Goal: Task Accomplishment & Management: Manage account settings

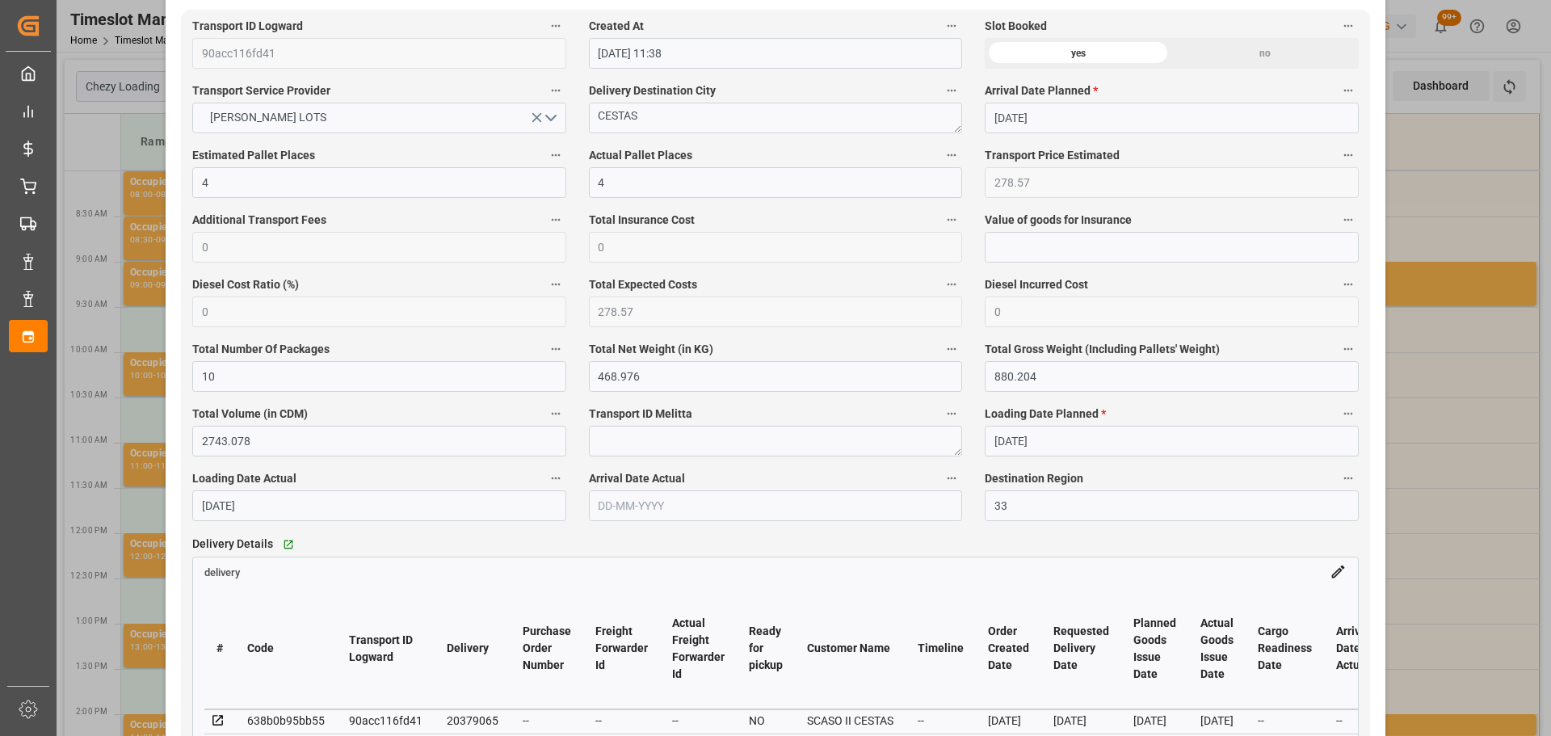
click at [1438, 193] on div "Update Appointment code 32d0661c5f93 Trucking company * BREGER Business Partner…" at bounding box center [775, 368] width 1551 height 736
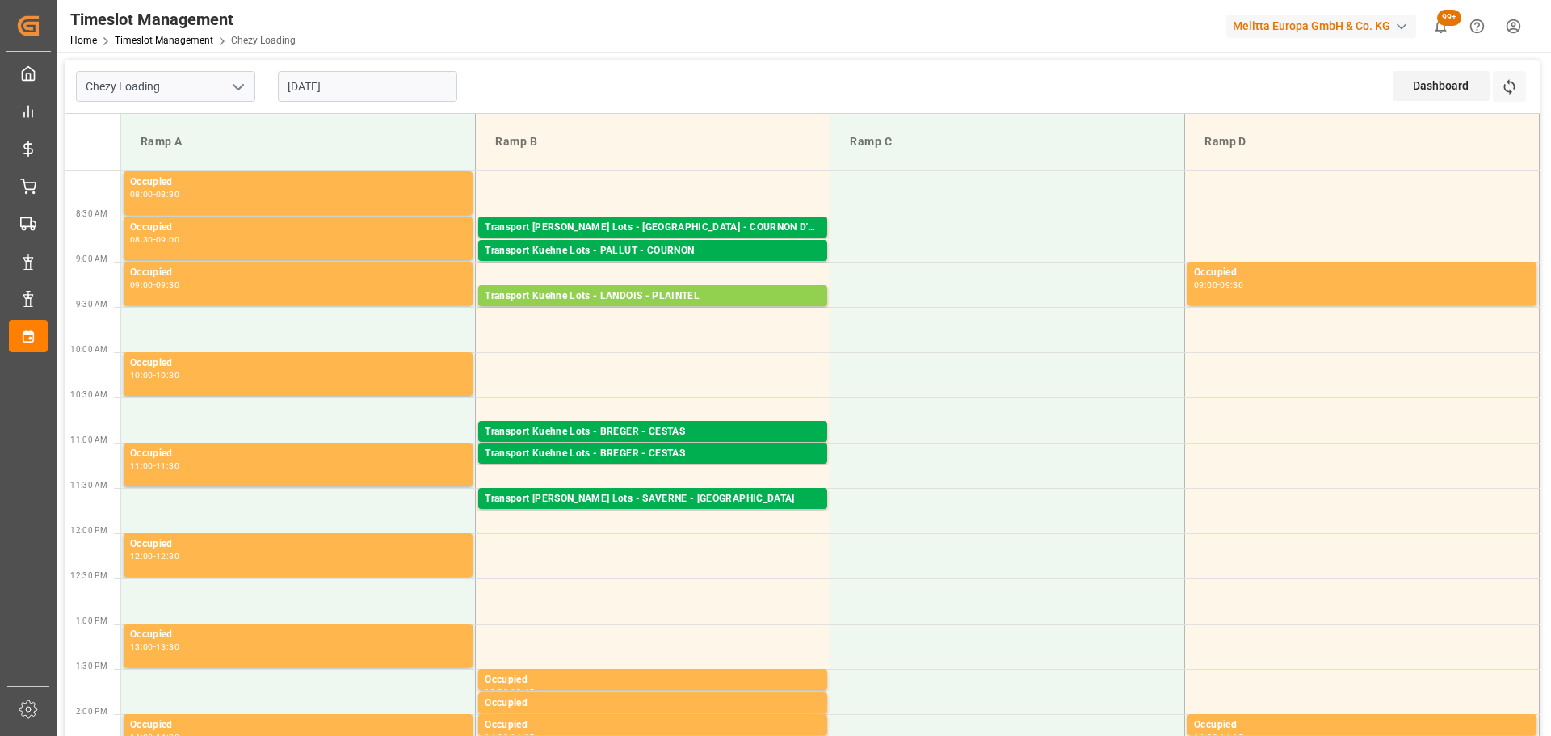
click at [330, 76] on input "[DATE]" at bounding box center [367, 86] width 179 height 31
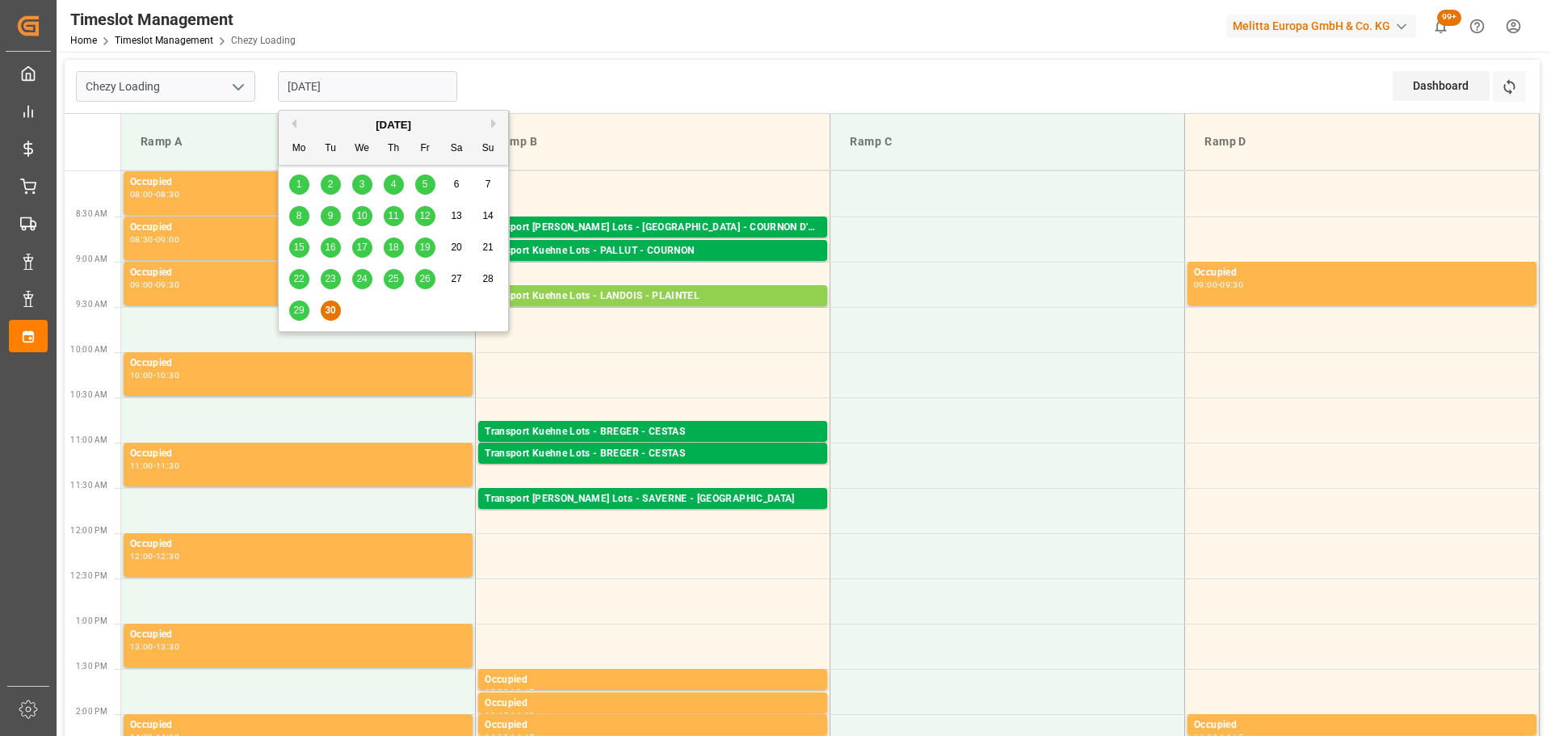
click at [295, 312] on span "29" at bounding box center [298, 310] width 11 height 11
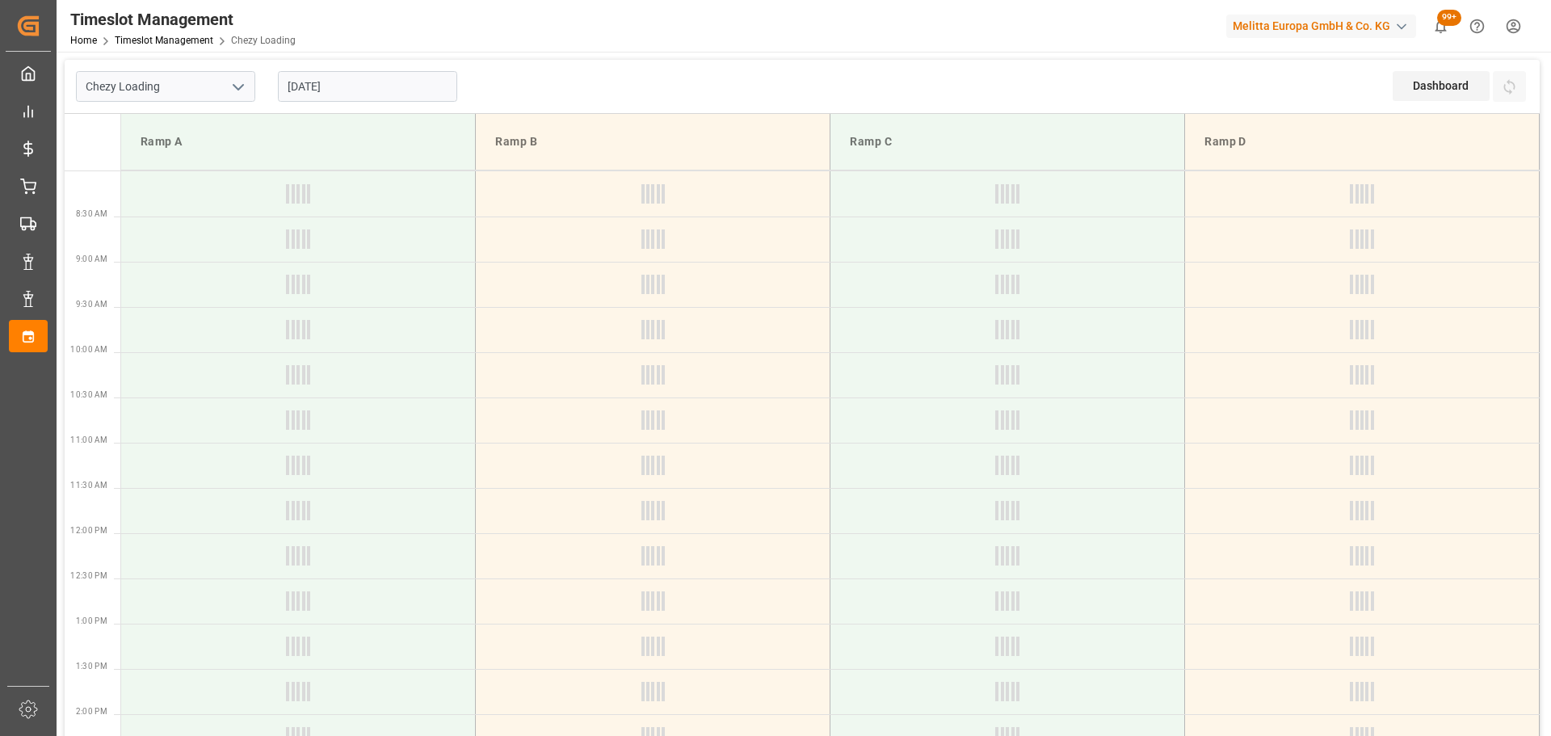
click at [359, 78] on input "[DATE]" at bounding box center [367, 86] width 179 height 31
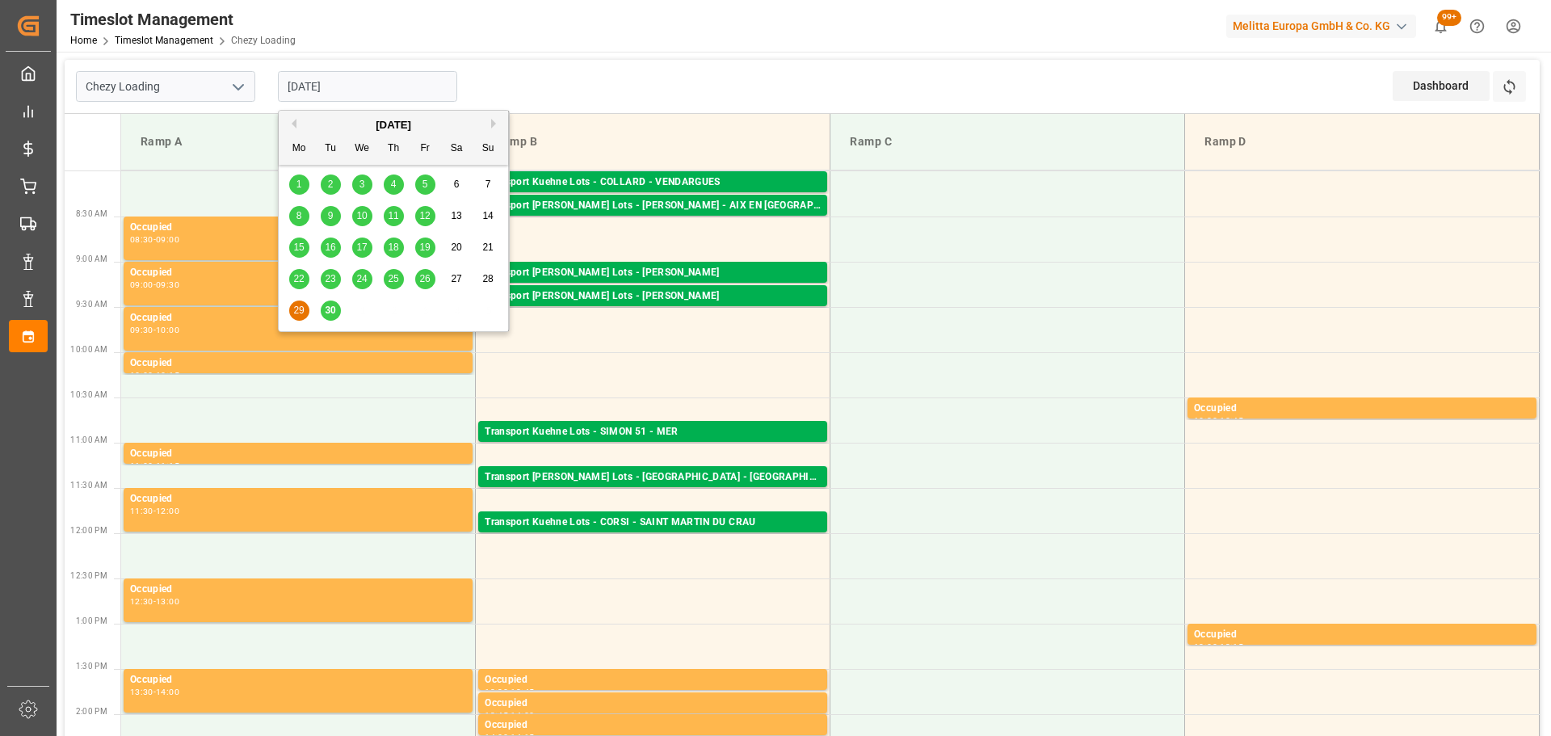
click at [333, 315] on span "30" at bounding box center [330, 310] width 11 height 11
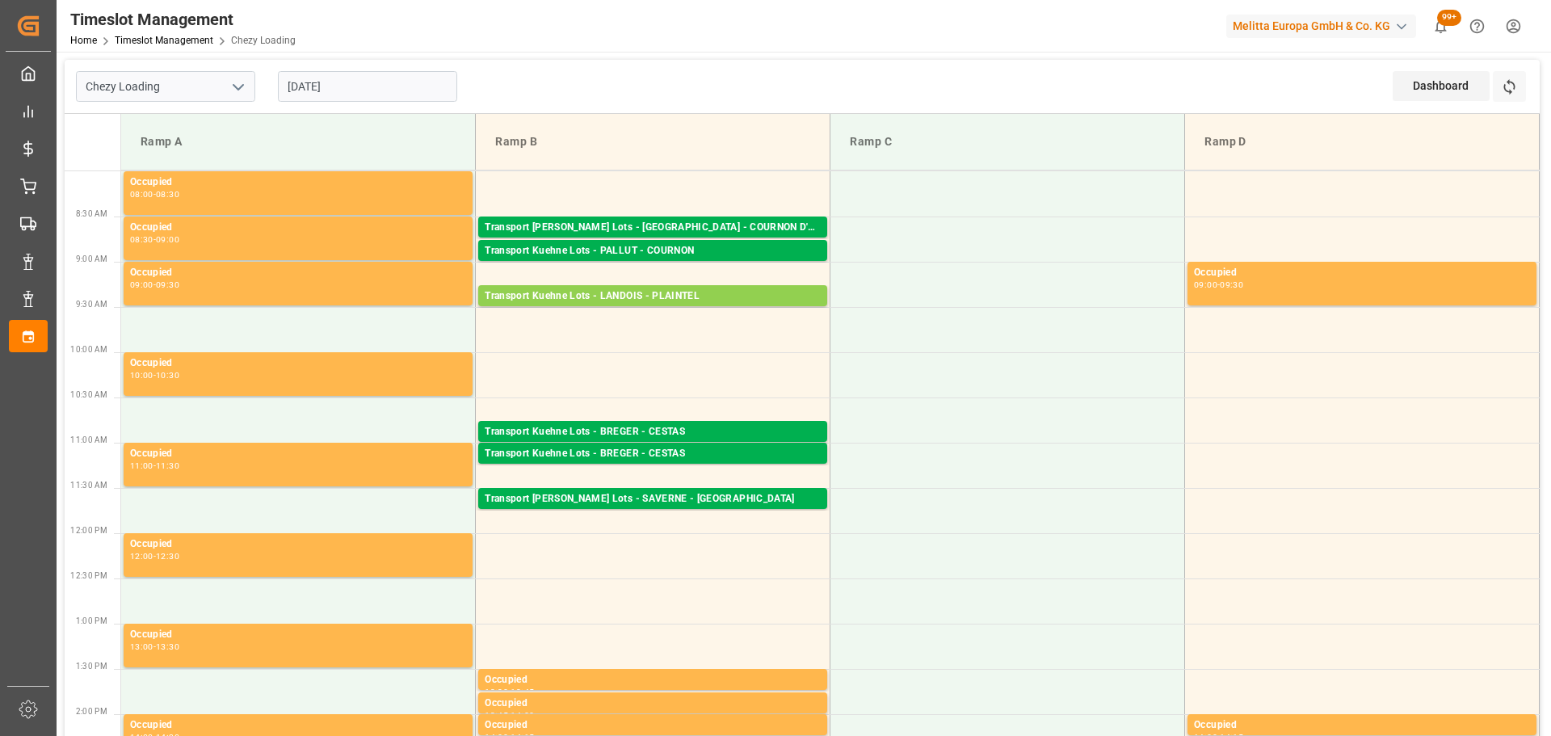
click at [356, 93] on input "[DATE]" at bounding box center [367, 86] width 179 height 31
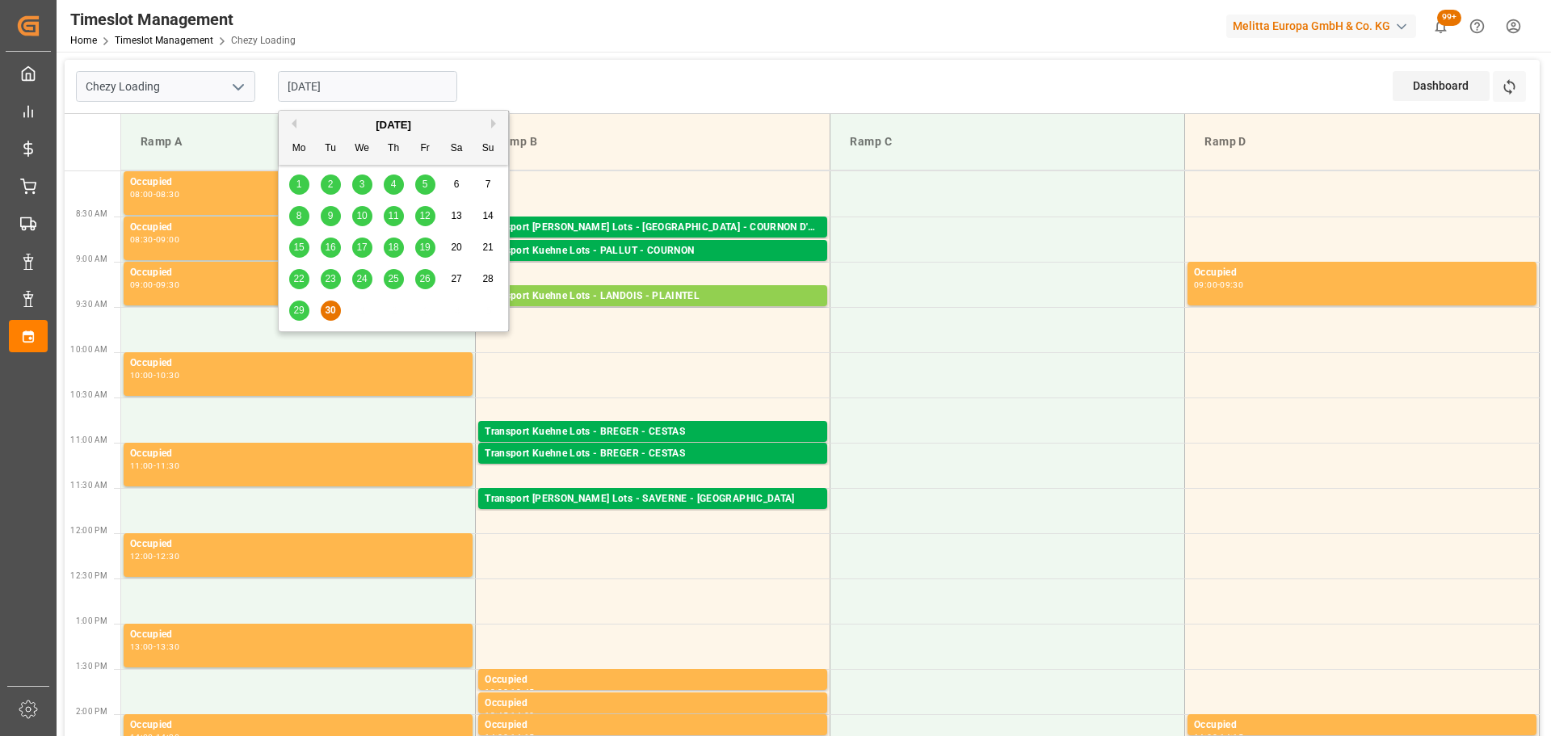
click at [297, 308] on span "29" at bounding box center [298, 310] width 11 height 11
type input "[DATE]"
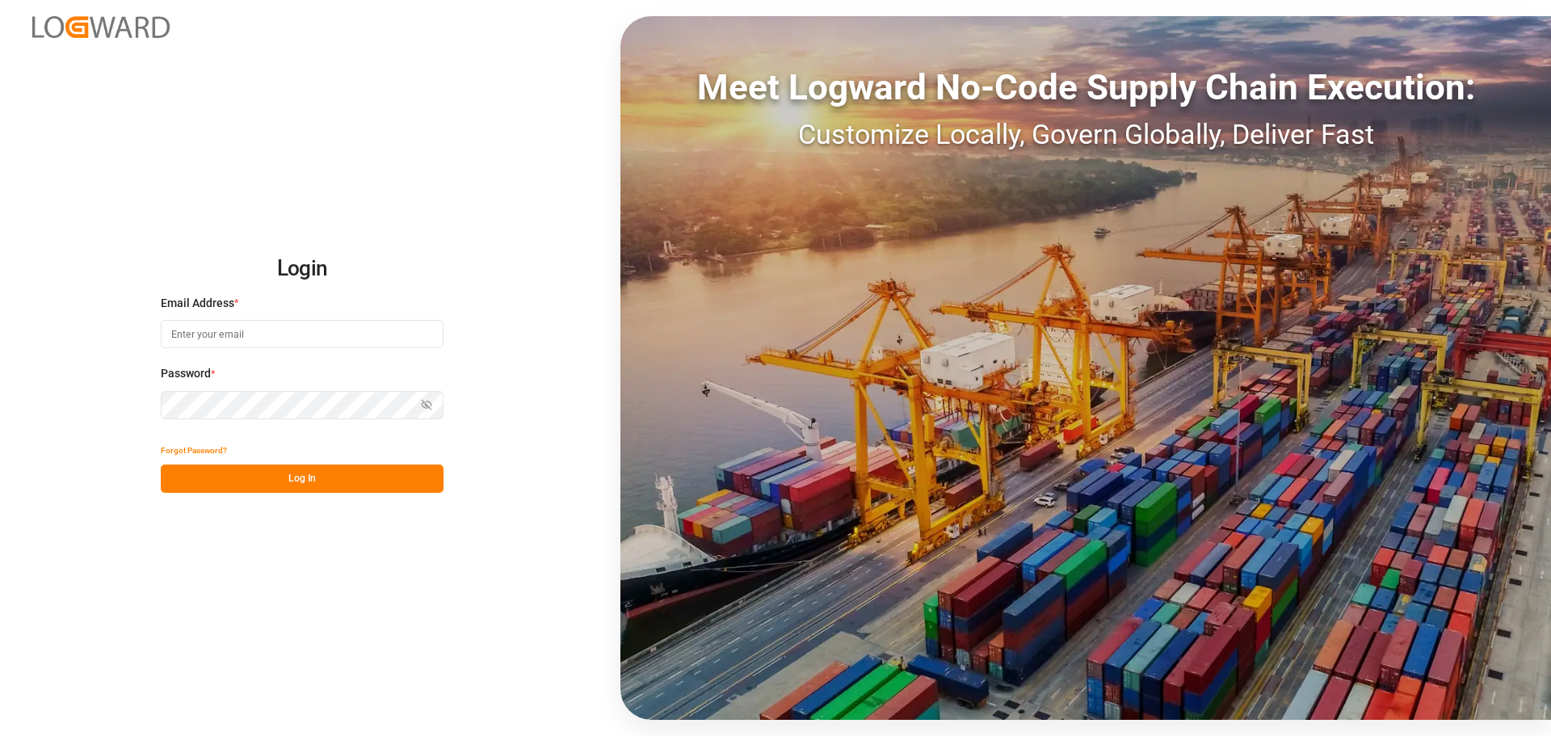
type input "[EMAIL_ADDRESS][PERSON_NAME][DOMAIN_NAME]"
click at [319, 465] on button "Log In" at bounding box center [302, 479] width 283 height 28
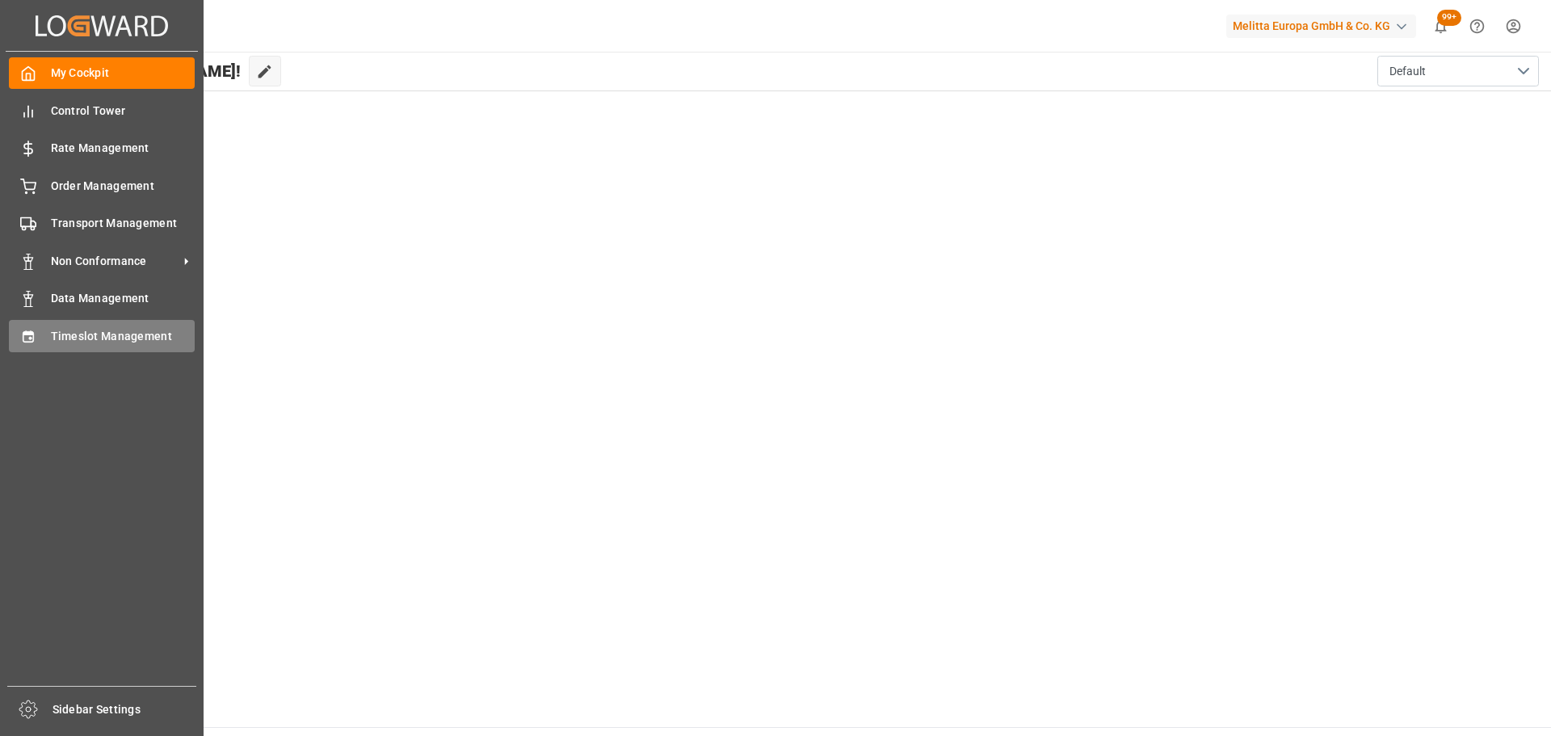
click at [75, 326] on div "Timeslot Management Timeslot Management" at bounding box center [102, 336] width 186 height 32
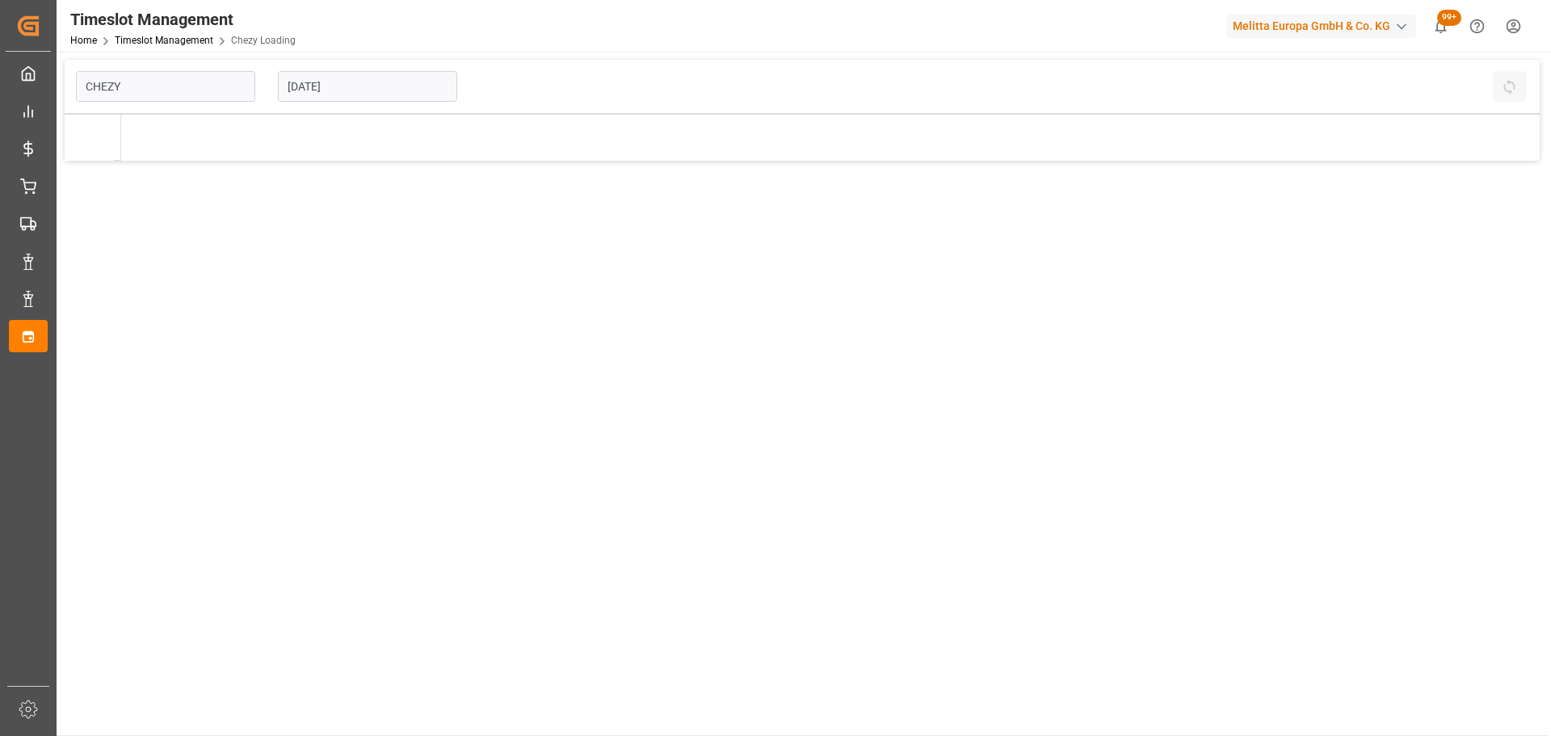
type input "Chezy Loading"
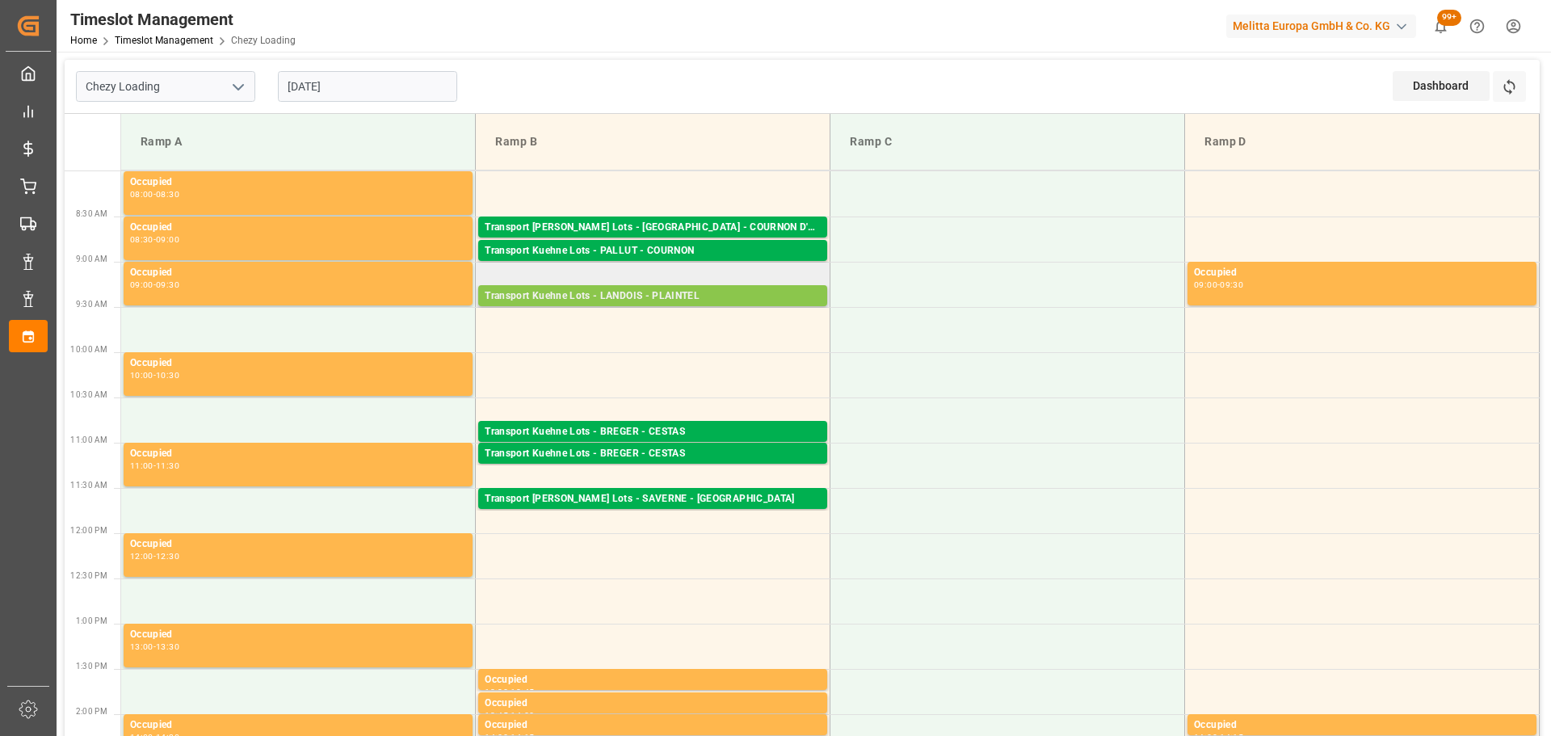
click at [669, 294] on div "Transport Kuehne Lots - LANDOIS - PLAINTEL" at bounding box center [653, 296] width 336 height 16
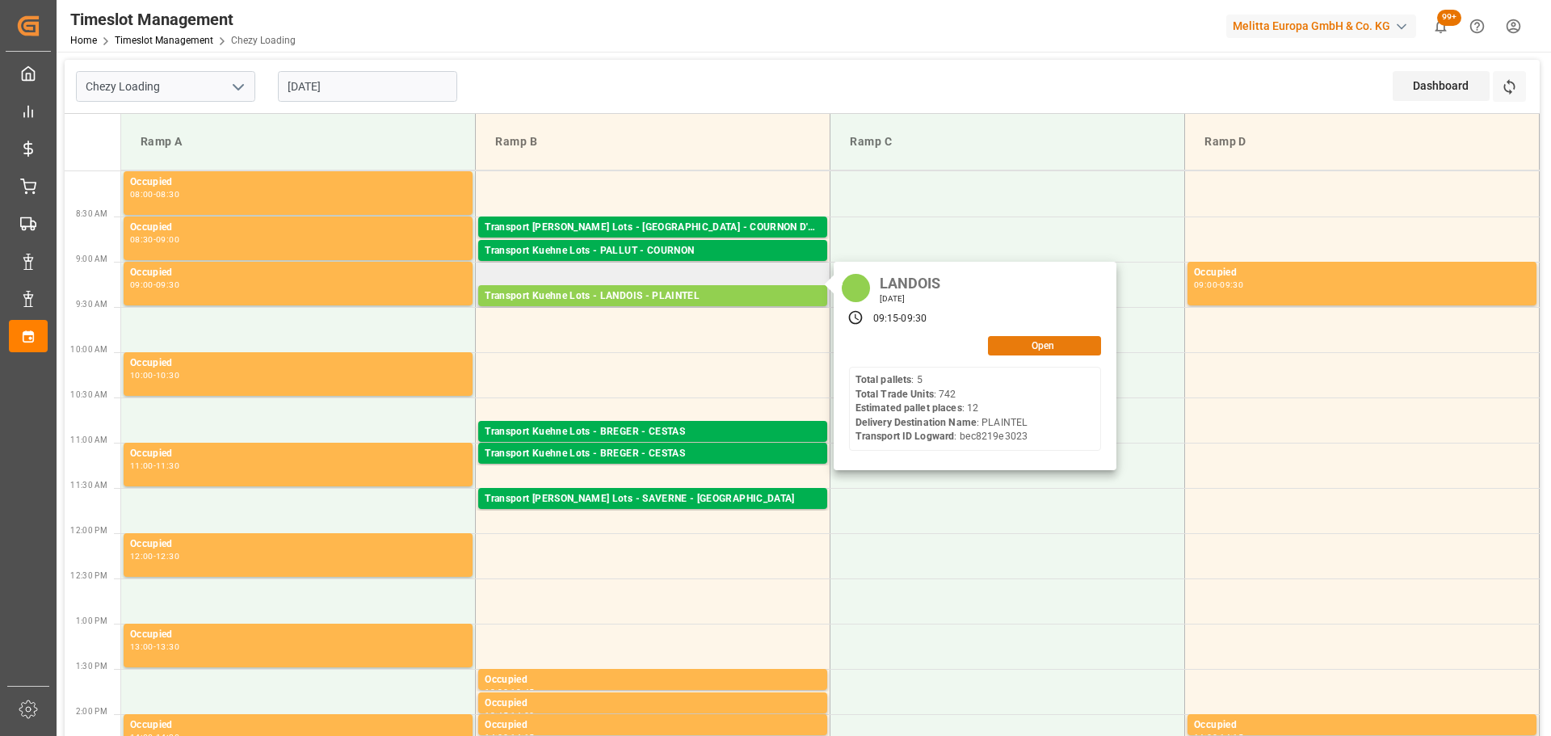
click at [1024, 344] on button "Open" at bounding box center [1044, 345] width 113 height 19
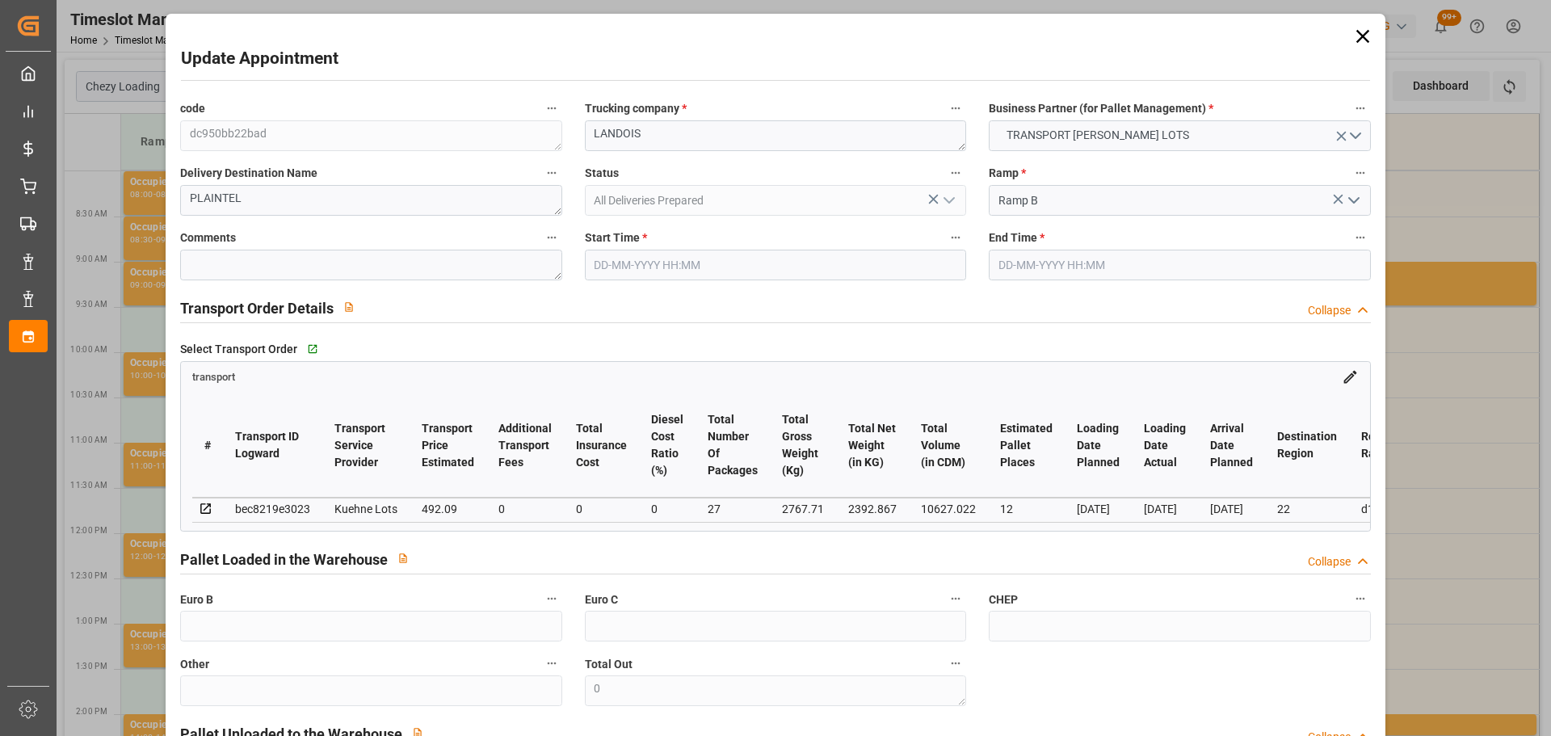
type input "[DATE] 09:15"
type input "[DATE] 09:30"
type input "[DATE] 14:37"
type input "[DATE] 11:37"
type input "[DATE]"
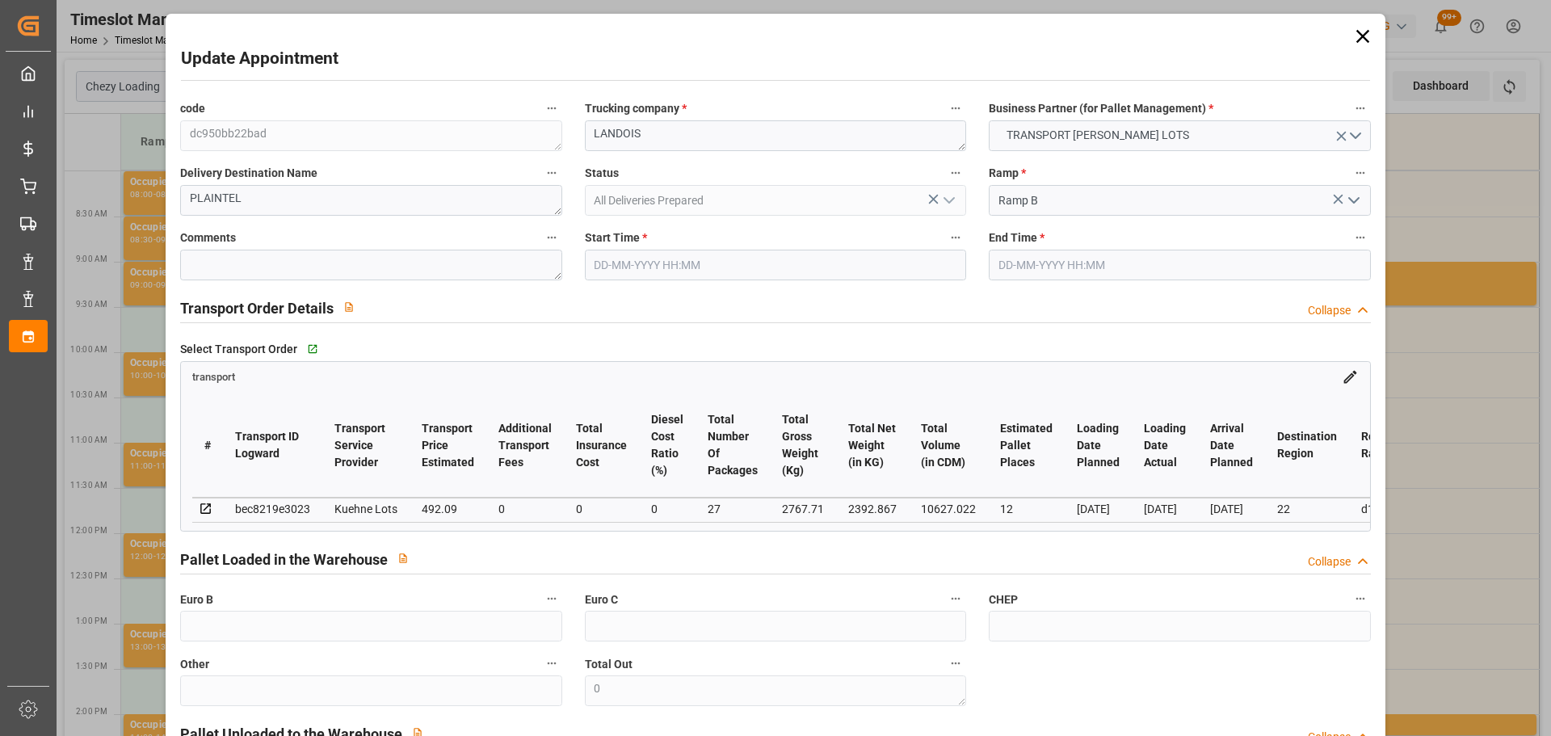
type input "[DATE]"
drag, startPoint x: 1354, startPoint y: 41, endPoint x: 1300, endPoint y: 88, distance: 71.6
click at [1354, 41] on icon at bounding box center [1363, 36] width 23 height 23
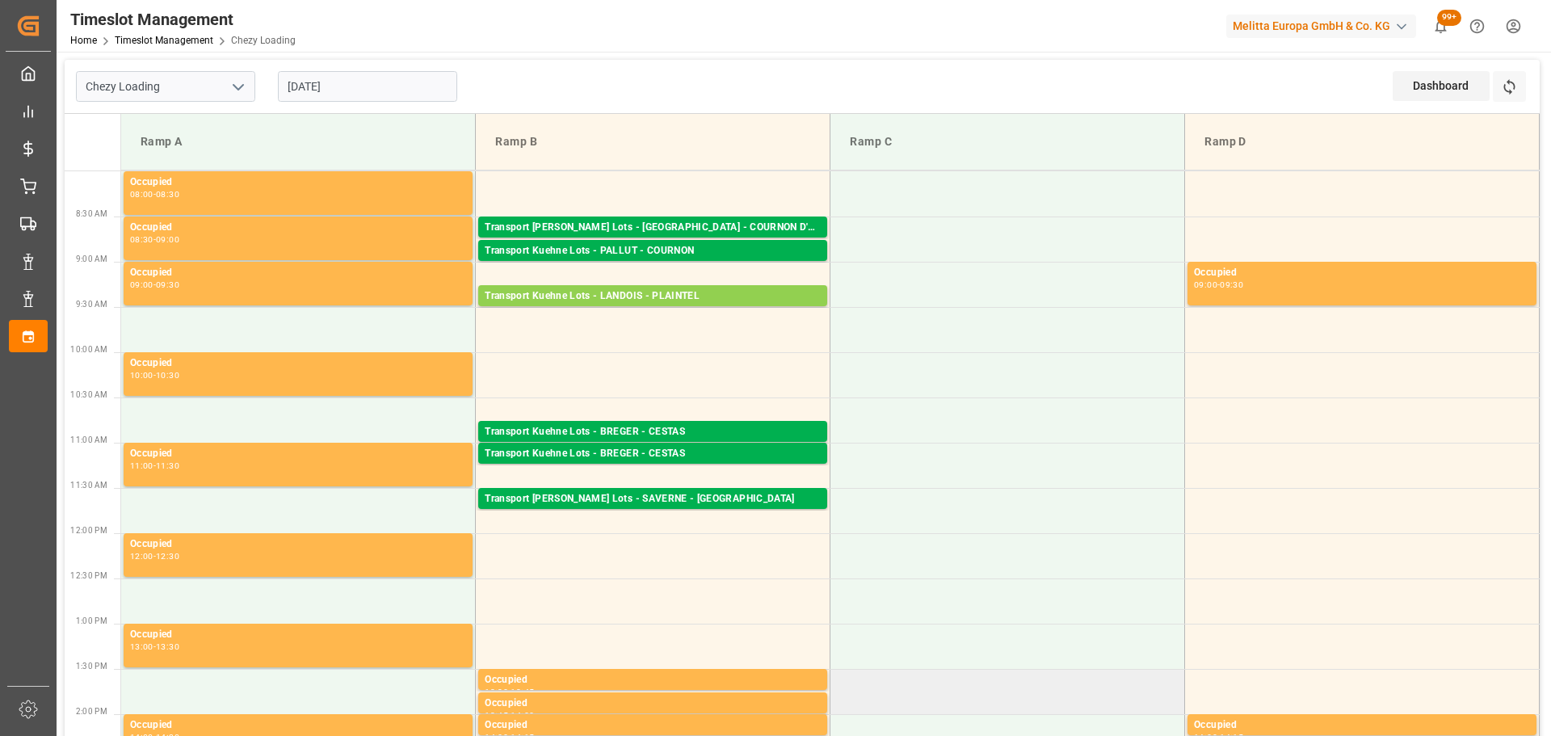
click at [1138, 689] on td at bounding box center [1007, 691] width 355 height 45
